Goal: Communication & Community: Answer question/provide support

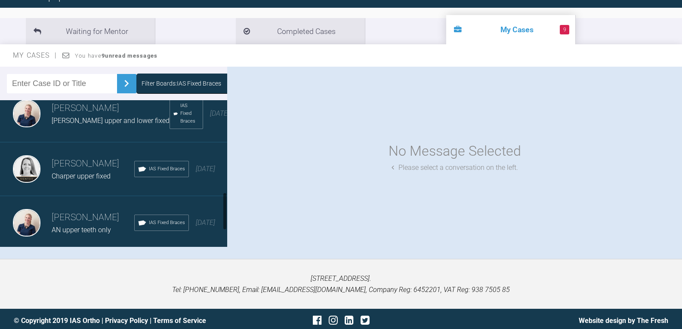
scroll to position [338, 0]
click at [160, 79] on div "Filter Boards: IAS Fixed Braces" at bounding box center [200, 84] width 129 height 20
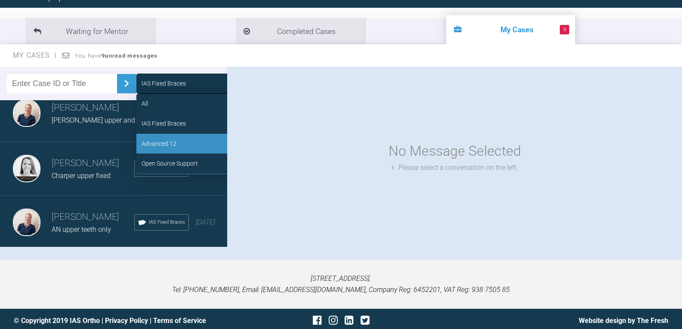
click at [160, 143] on div "Advanced 12" at bounding box center [159, 143] width 35 height 9
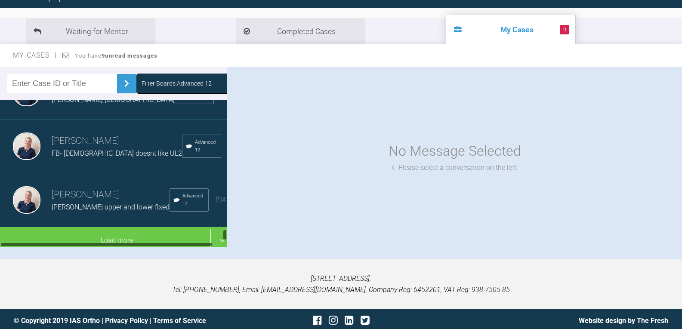
scroll to position [89, 0]
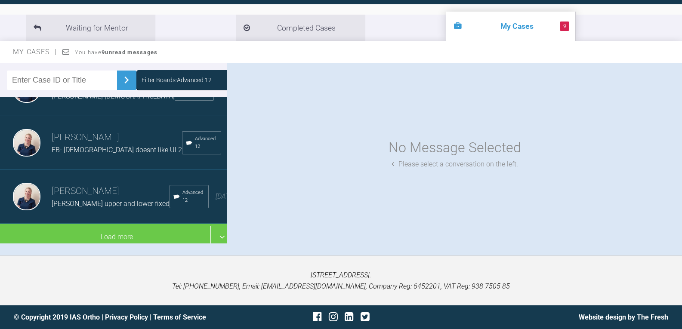
drag, startPoint x: 117, startPoint y: 225, endPoint x: 116, endPoint y: 208, distance: 16.8
click at [116, 225] on div "Load more" at bounding box center [117, 237] width 234 height 27
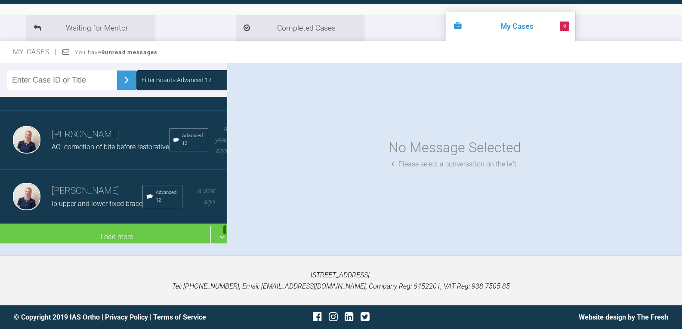
scroll to position [2206, 0]
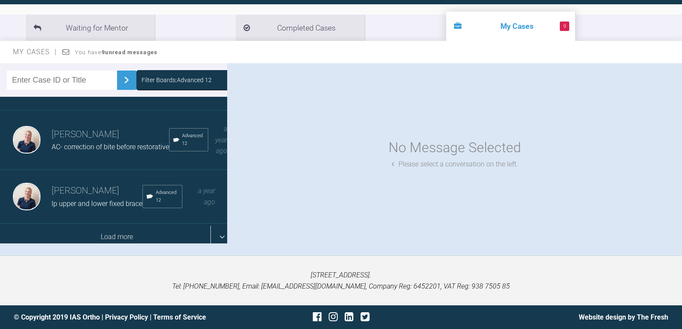
click at [119, 224] on div "Load more" at bounding box center [117, 237] width 234 height 27
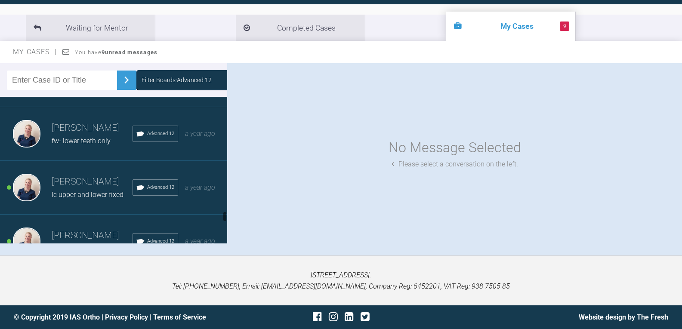
scroll to position [2550, 0]
click at [111, 88] on span "ME- [DEMOGRAPHIC_DATA], [PERSON_NAME] lower 5's" at bounding box center [135, 84] width 166 height 8
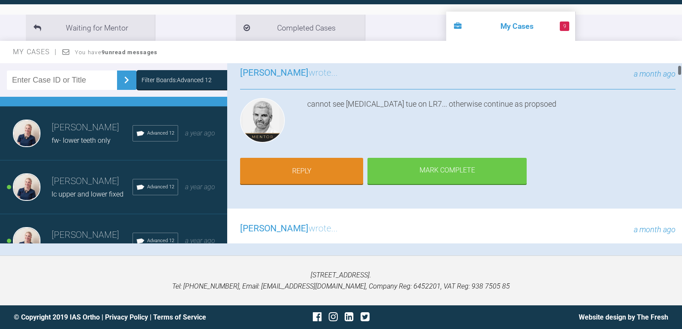
scroll to position [86, 0]
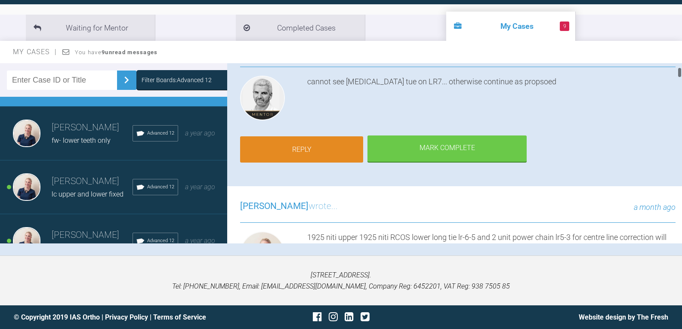
click at [334, 156] on link "Reply" at bounding box center [301, 149] width 123 height 27
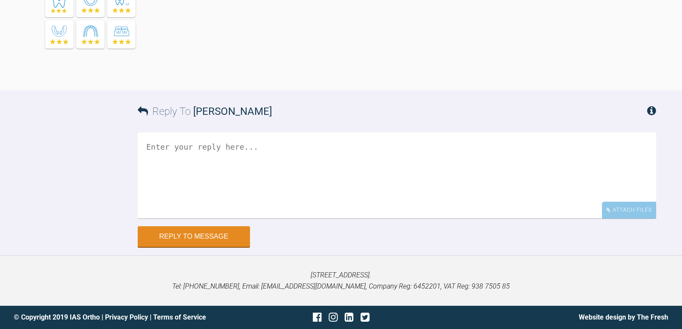
scroll to position [8636, 0]
click at [647, 213] on div "Attach Files" at bounding box center [629, 210] width 54 height 17
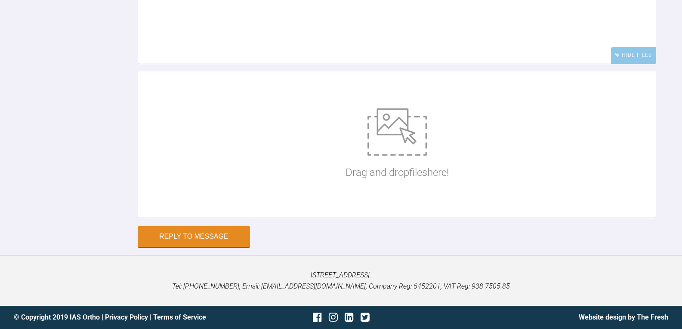
scroll to position [8765, 0]
click at [382, 156] on img at bounding box center [396, 131] width 59 height 47
type input "C:\fakepath\medwards80.jpg"
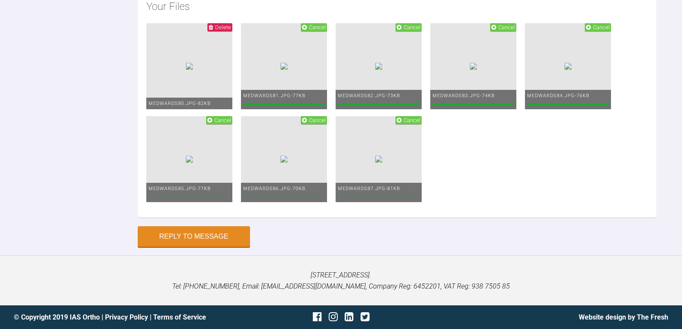
scroll to position [8679, 0]
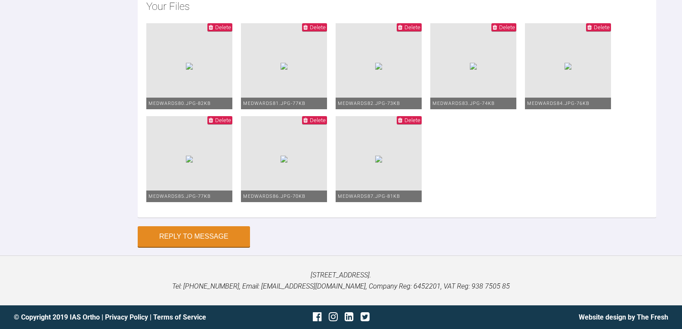
drag, startPoint x: 290, startPoint y: 116, endPoint x: 275, endPoint y: 118, distance: 15.2
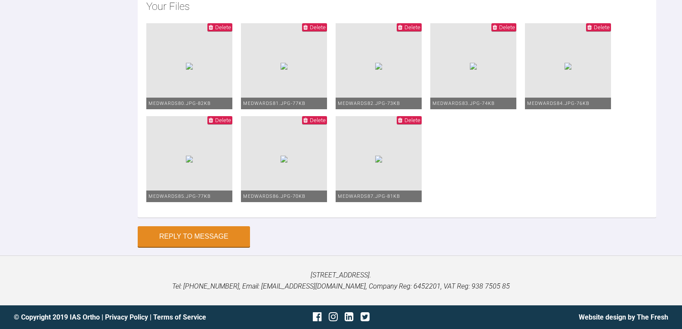
type textarea "upper 1925 lower ive switched to a flat 2020niti ( removed rcos)- the lr7 ( you…"
click at [194, 248] on form "Reply To [PERSON_NAME] upper 1925 lower ive switched to a flat 2020niti ( remov…" at bounding box center [341, 18] width 682 height 474
click at [197, 240] on button "Reply to Message" at bounding box center [194, 237] width 112 height 21
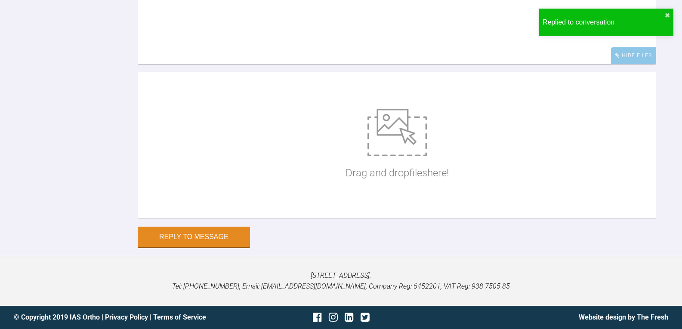
scroll to position [8860, 0]
